Goal: Check status: Check status

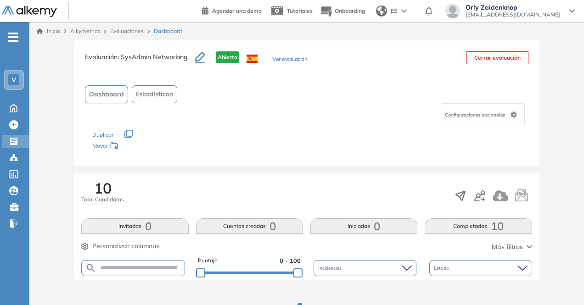
click at [13, 139] on icon at bounding box center [13, 141] width 9 height 9
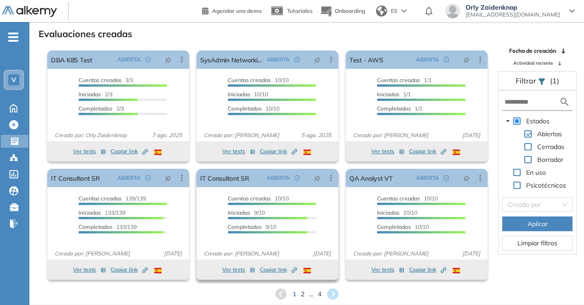
scroll to position [22, 0]
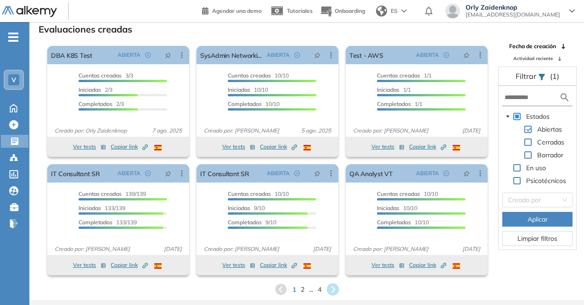
click at [337, 293] on icon at bounding box center [332, 290] width 12 height 12
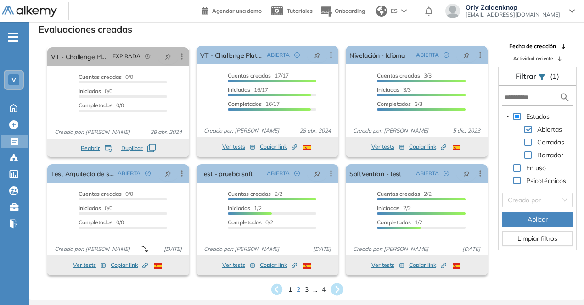
click at [341, 285] on icon at bounding box center [336, 289] width 15 height 15
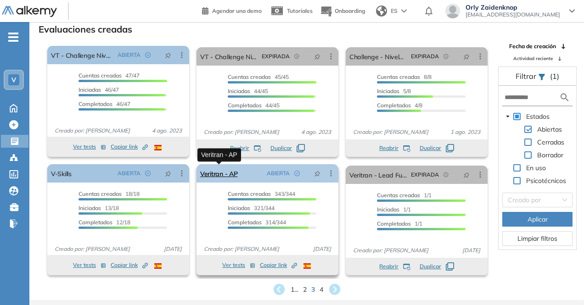
click at [215, 168] on link "Veritran - AP" at bounding box center [219, 173] width 38 height 18
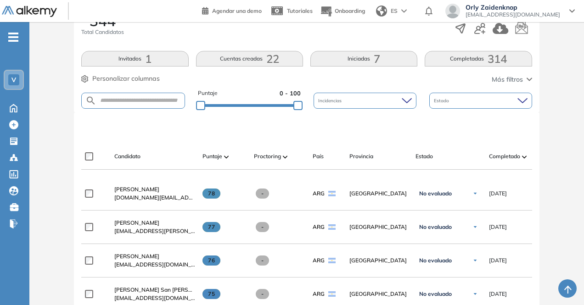
click at [490, 160] on div "Completado" at bounding box center [514, 156] width 51 height 11
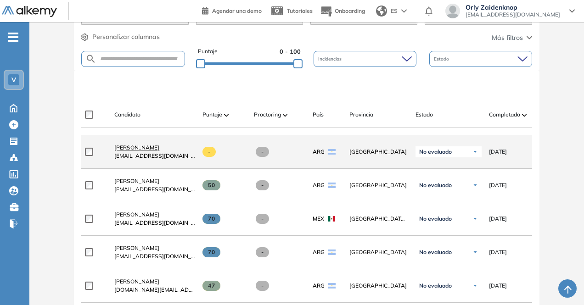
scroll to position [226, 0]
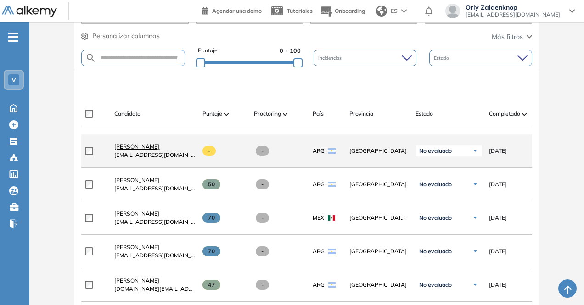
click at [145, 150] on span "Juan Cruz Paganini" at bounding box center [136, 146] width 45 height 7
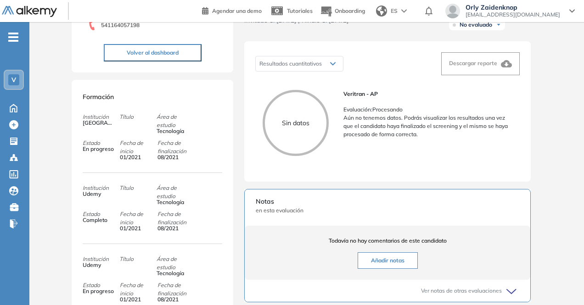
scroll to position [123, 0]
